Goal: Task Accomplishment & Management: Manage account settings

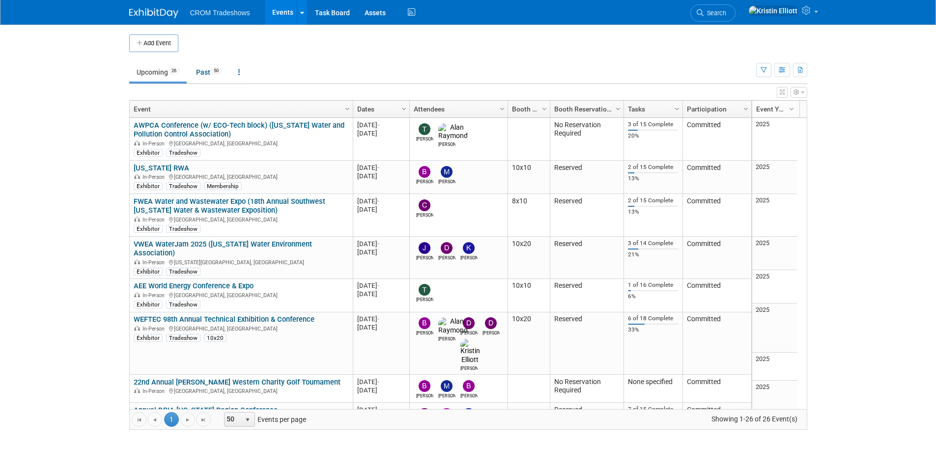
click at [100, 104] on body "CROM Tradeshows Events Add Event Bulk Upload Events Shareable Event Boards Rece…" at bounding box center [468, 235] width 936 height 471
click at [199, 76] on link "Past 50" at bounding box center [209, 72] width 40 height 19
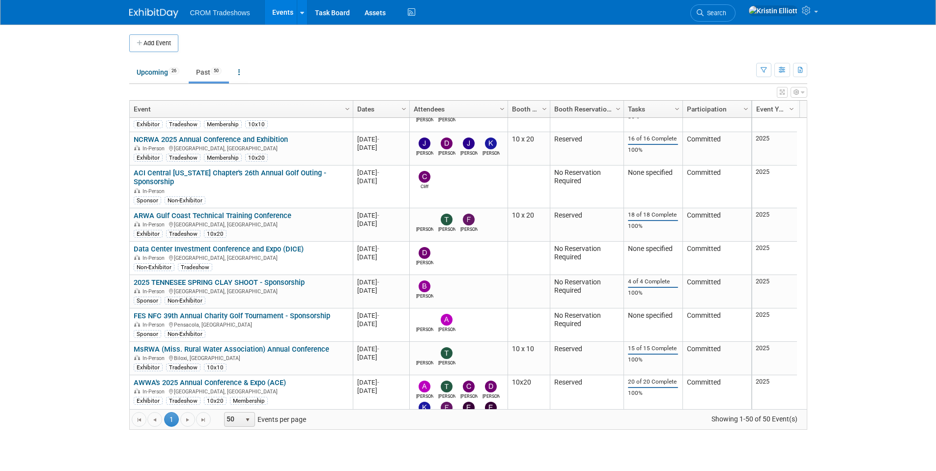
scroll to position [1386, 0]
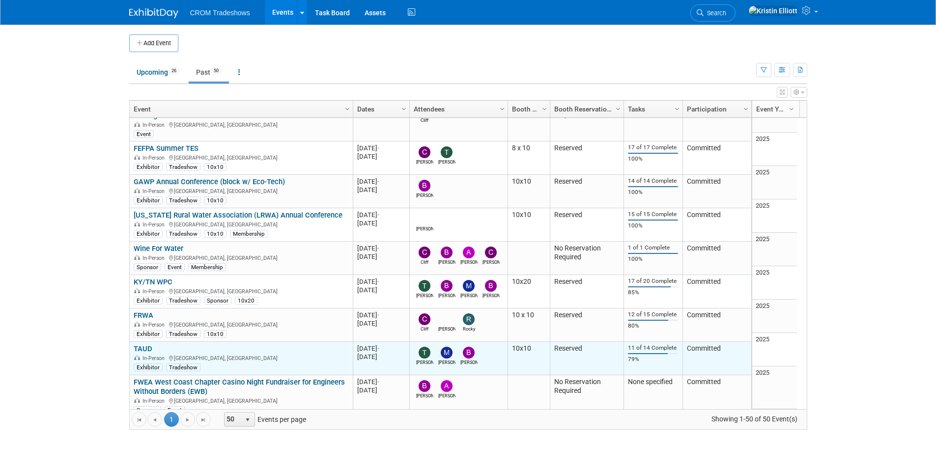
click at [147, 344] on link "TAUD" at bounding box center [143, 348] width 19 height 9
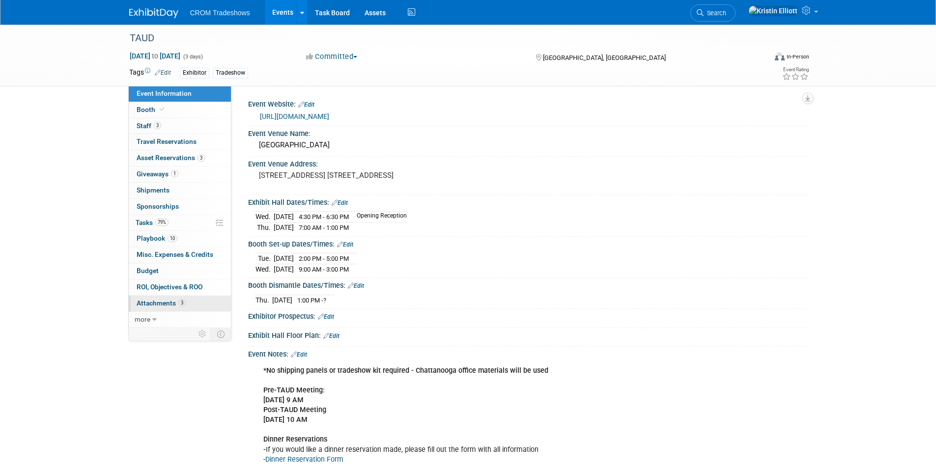
click at [160, 305] on span "Attachments 3" at bounding box center [161, 303] width 49 height 8
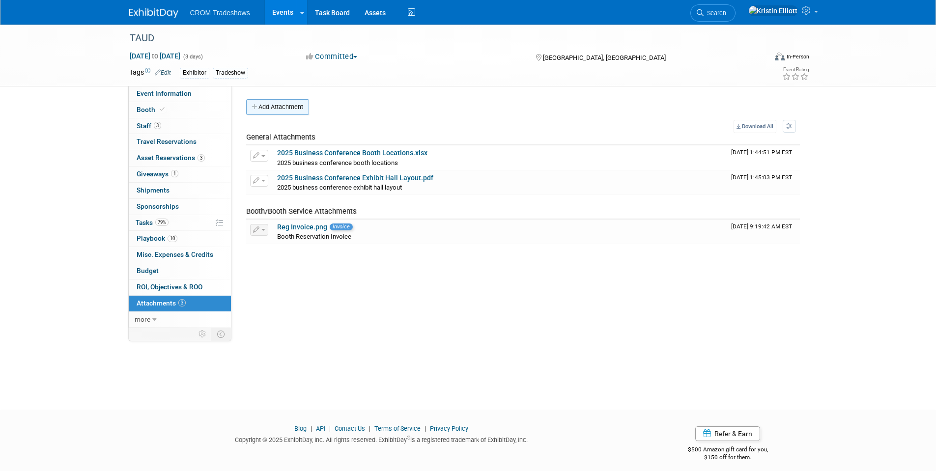
click at [279, 111] on button "Add Attachment" at bounding box center [277, 107] width 63 height 16
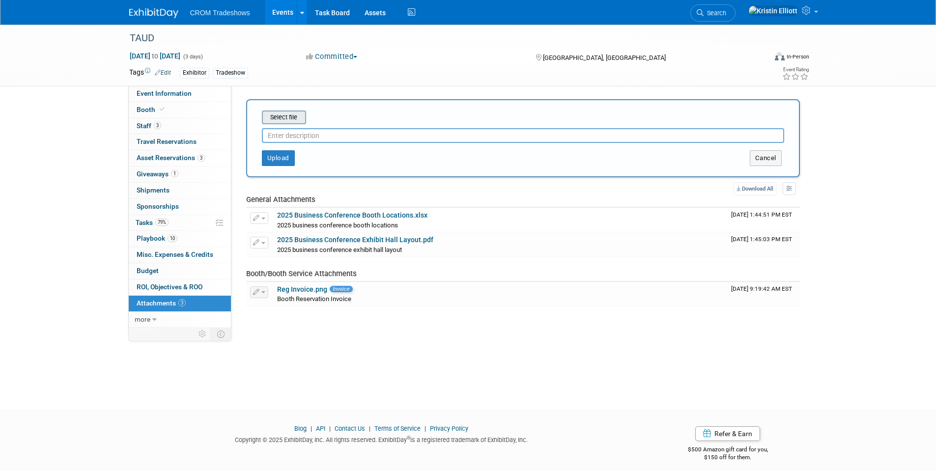
click at [293, 117] on input "file" at bounding box center [246, 118] width 117 height 12
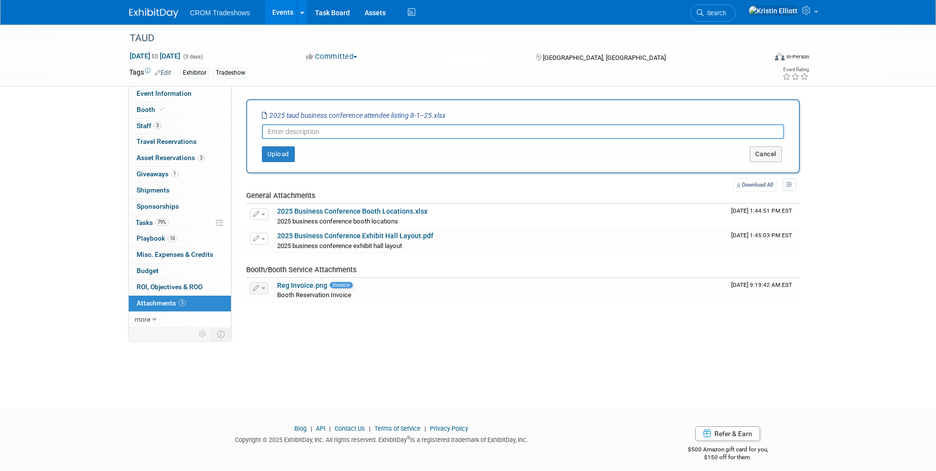
click at [310, 132] on input "text" at bounding box center [523, 131] width 522 height 15
click at [358, 129] on input "text" at bounding box center [523, 131] width 522 height 15
type input "2025 Attendee Listing"
click at [281, 155] on button "Upload" at bounding box center [278, 154] width 33 height 16
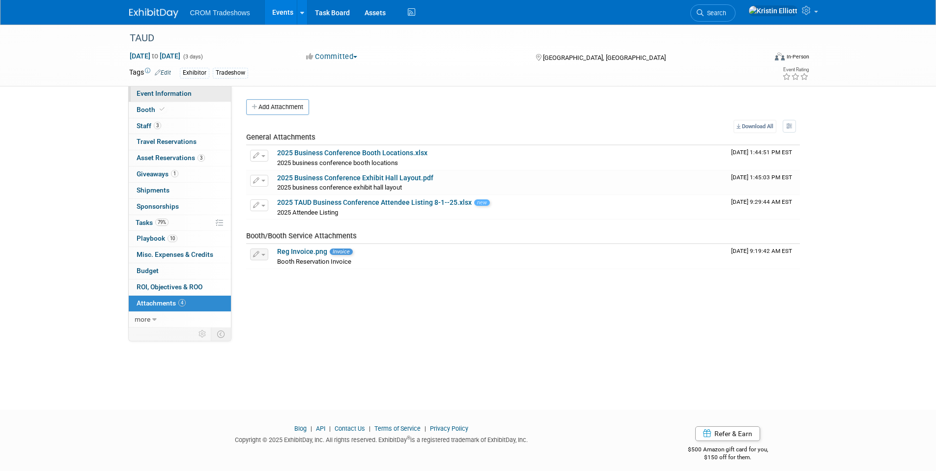
click at [184, 94] on span "Event Information" at bounding box center [164, 93] width 55 height 8
